Goal: Find specific page/section: Find specific page/section

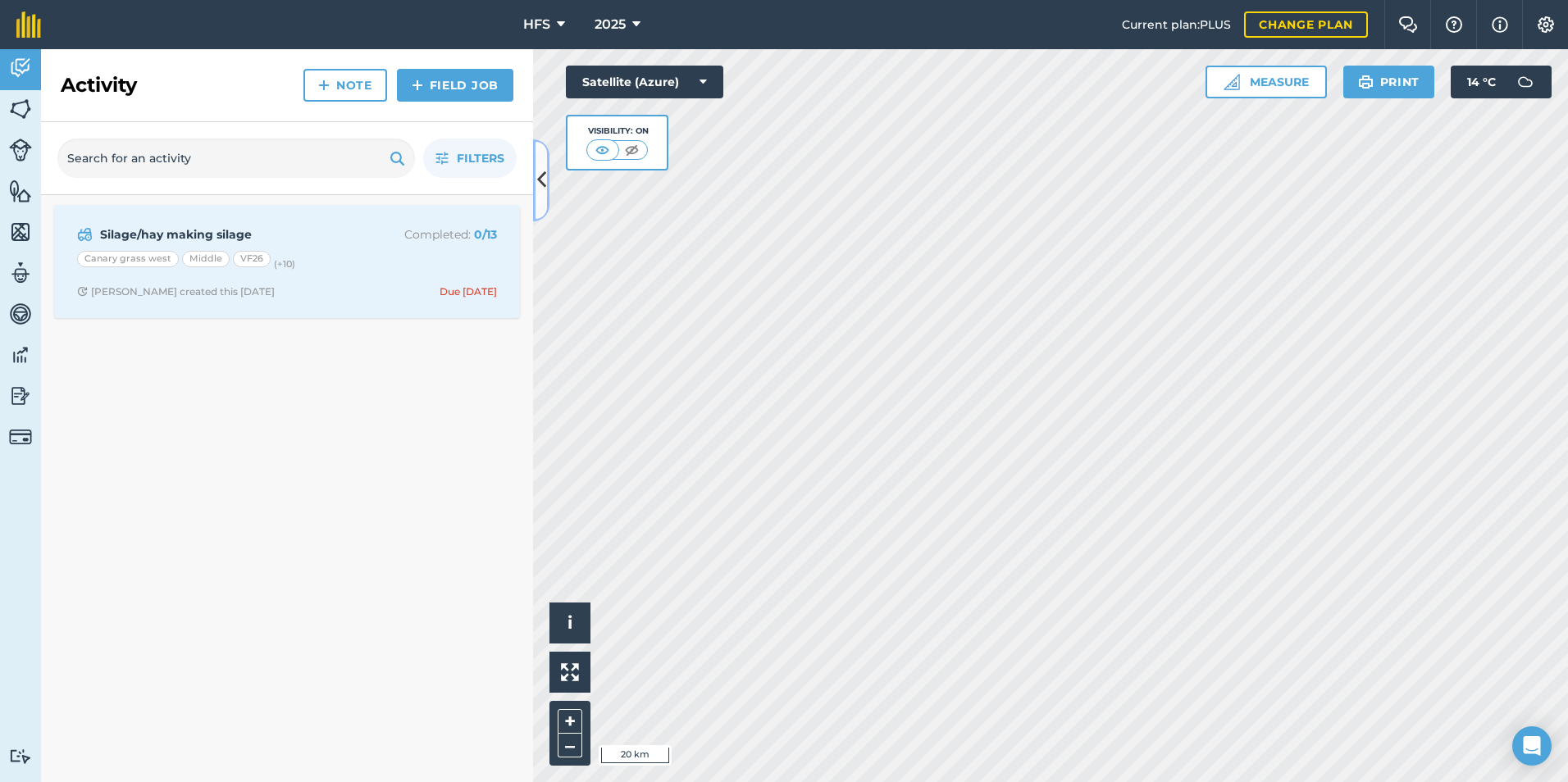
click at [541, 181] on icon at bounding box center [542, 179] width 9 height 29
